Goal: Find specific page/section: Find specific page/section

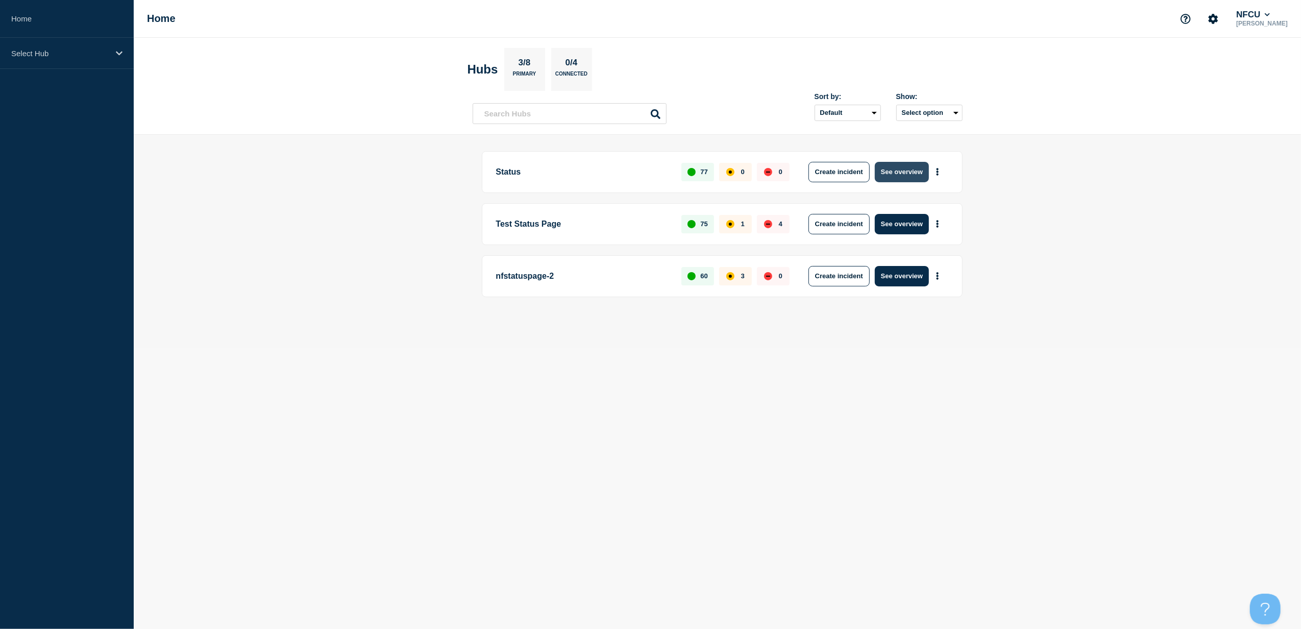
click at [922, 174] on button "See overview" at bounding box center [902, 172] width 54 height 20
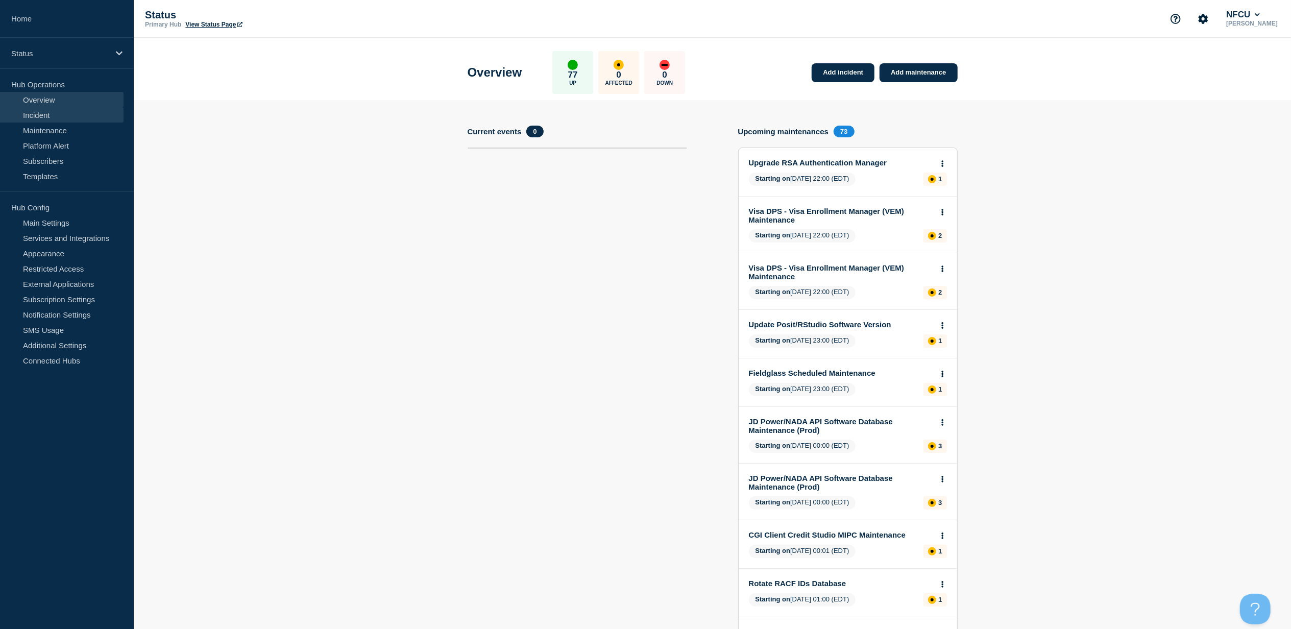
click at [41, 117] on link "Incident" at bounding box center [62, 114] width 124 height 15
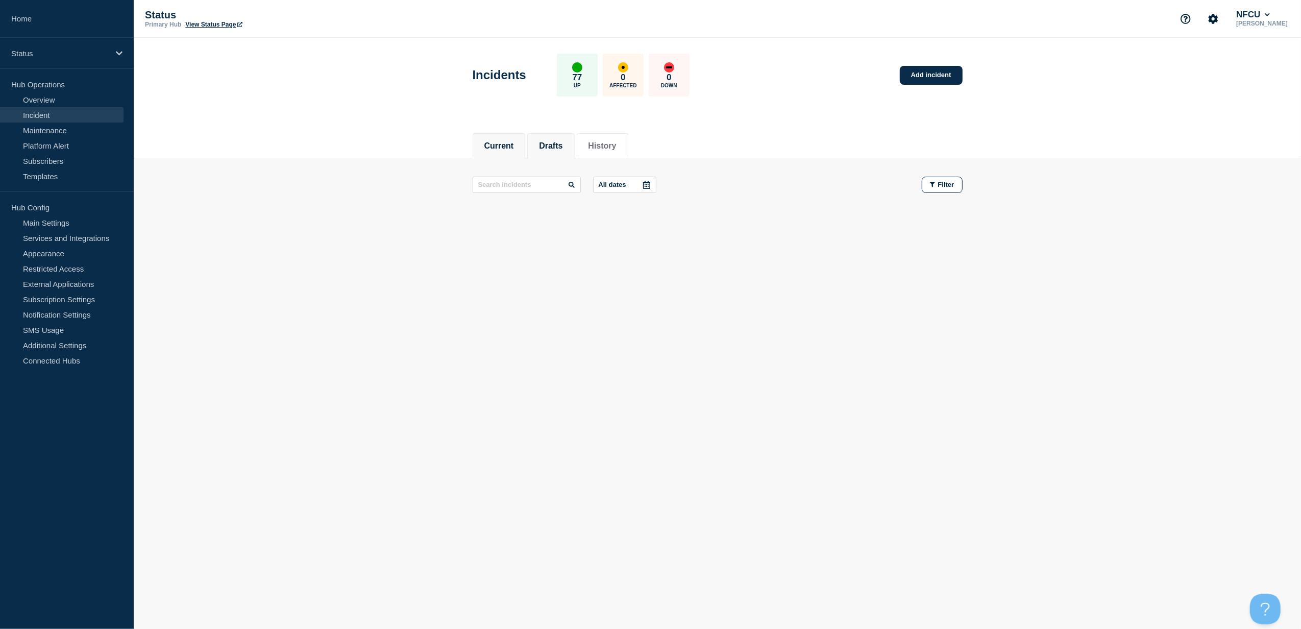
click at [549, 141] on button "Drafts" at bounding box center [550, 145] width 23 height 9
click at [619, 153] on li "History" at bounding box center [603, 145] width 52 height 25
click at [617, 143] on button "History" at bounding box center [603, 145] width 28 height 9
